Goal: Task Accomplishment & Management: Use online tool/utility

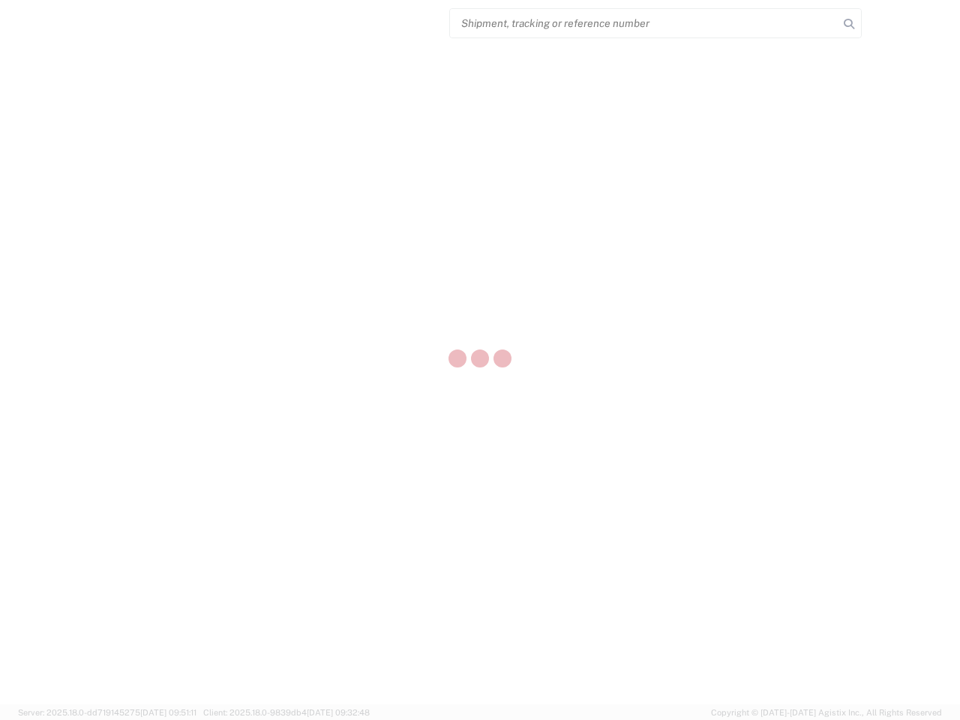
select select "US"
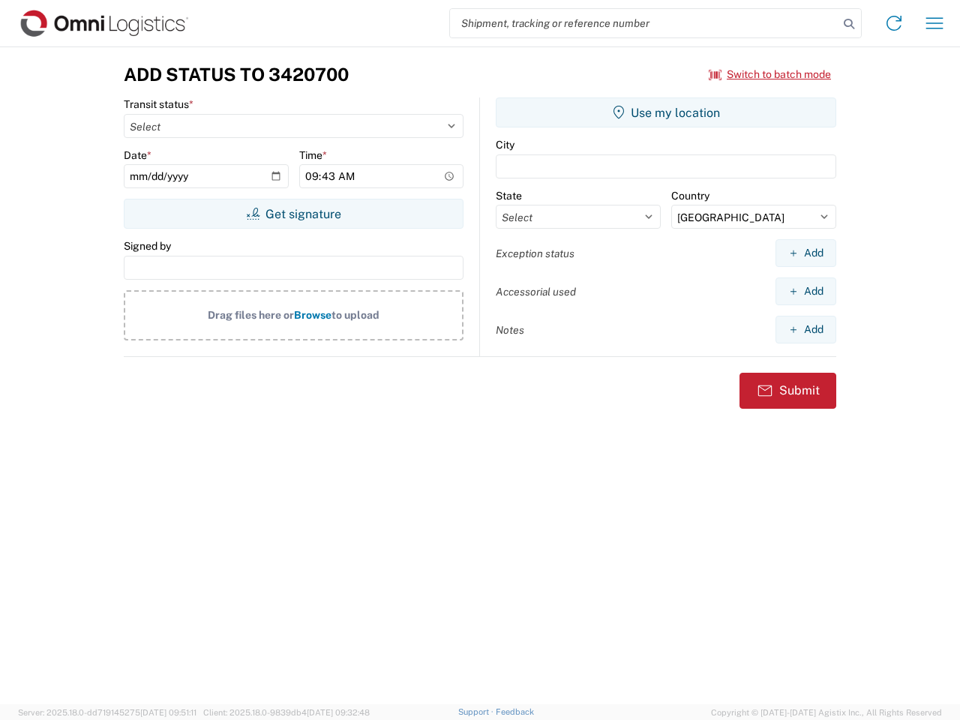
click at [645, 23] on input "search" at bounding box center [644, 23] width 389 height 29
click at [849, 24] on icon at bounding box center [849, 24] width 21 height 21
click at [894, 23] on icon at bounding box center [894, 23] width 24 height 24
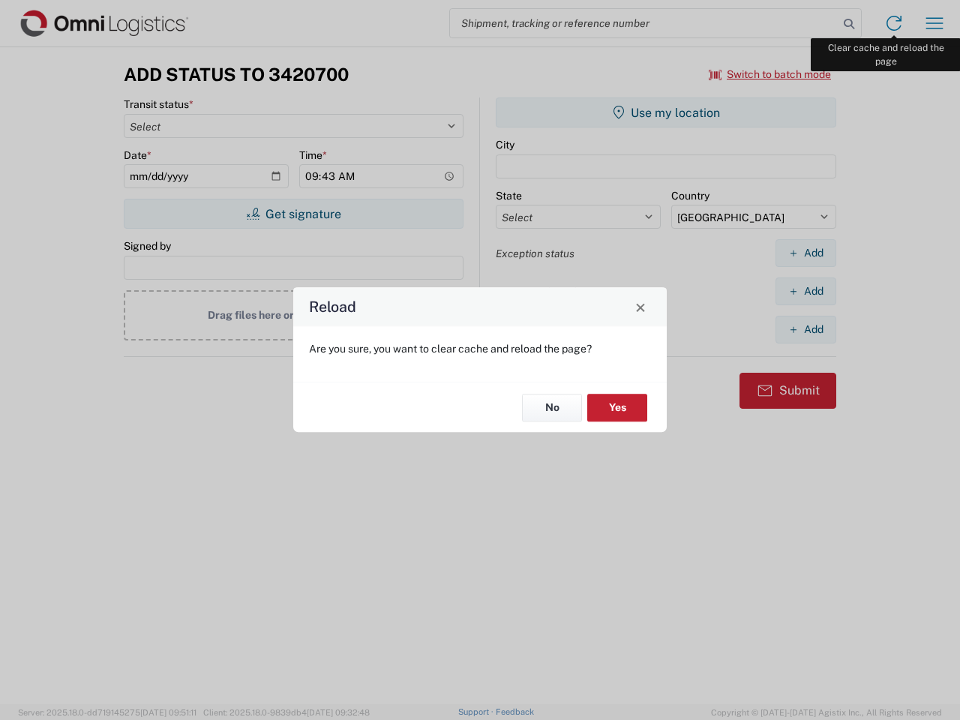
click at [935, 23] on div "Reload Are you sure, you want to clear cache and reload the page? No Yes" at bounding box center [480, 360] width 960 height 720
click at [771, 74] on div "Reload Are you sure, you want to clear cache and reload the page? No Yes" at bounding box center [480, 360] width 960 height 720
click at [293, 214] on div "Reload Are you sure, you want to clear cache and reload the page? No Yes" at bounding box center [480, 360] width 960 height 720
click at [666, 113] on div "Reload Are you sure, you want to clear cache and reload the page? No Yes" at bounding box center [480, 360] width 960 height 720
click at [806, 253] on div "Reload Are you sure, you want to clear cache and reload the page? No Yes" at bounding box center [480, 360] width 960 height 720
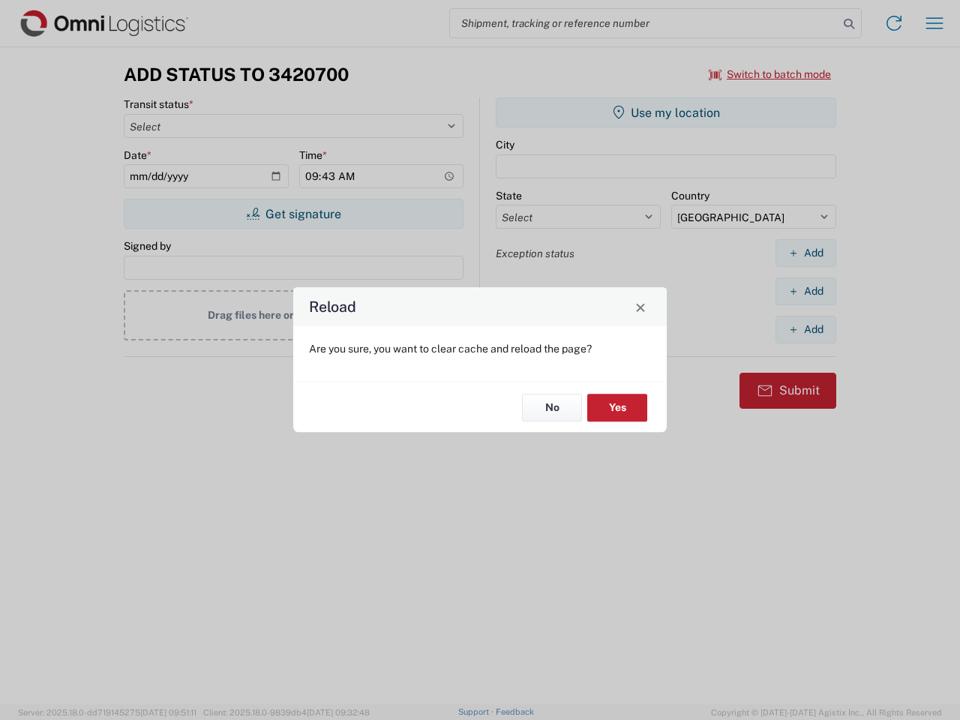
click at [806, 291] on div "Reload Are you sure, you want to clear cache and reload the page? No Yes" at bounding box center [480, 360] width 960 height 720
click at [806, 329] on div "Reload Are you sure, you want to clear cache and reload the page? No Yes" at bounding box center [480, 360] width 960 height 720
